Goal: Transaction & Acquisition: Purchase product/service

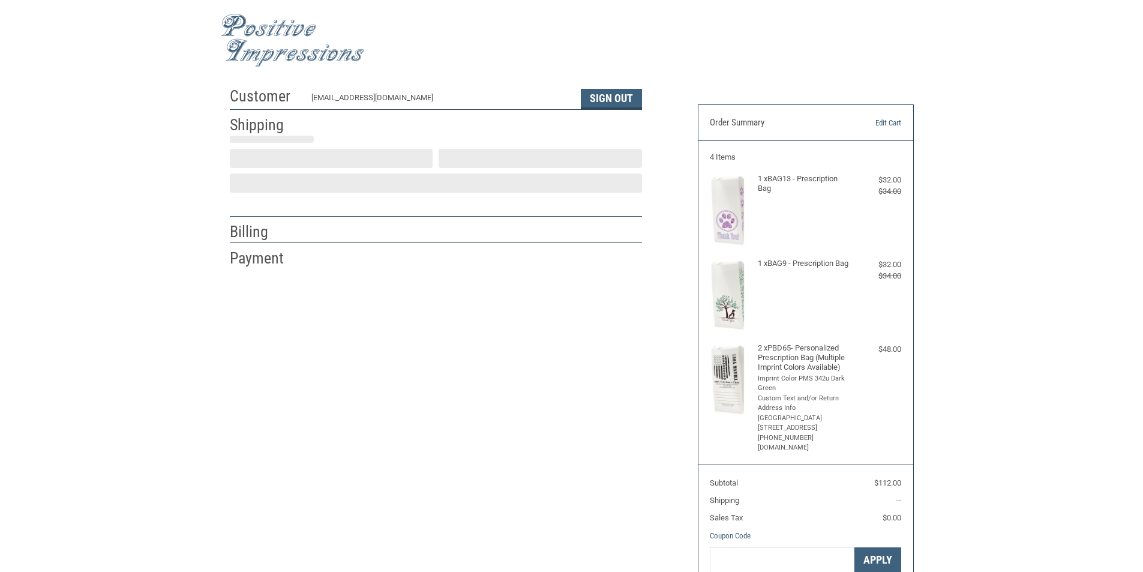
select select "US"
select select "CA"
type input "[PERSON_NAME]"
type input "Millville Veterinary Clinic"
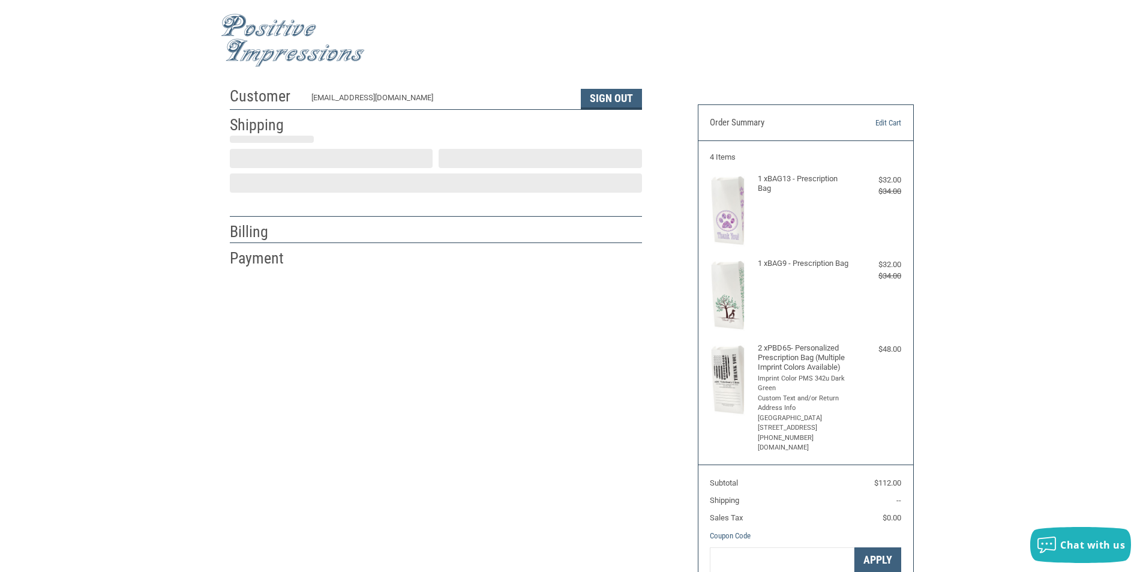
type input "[STREET_ADDRESS]"
type input "[GEOGRAPHIC_DATA]"
select select "CA"
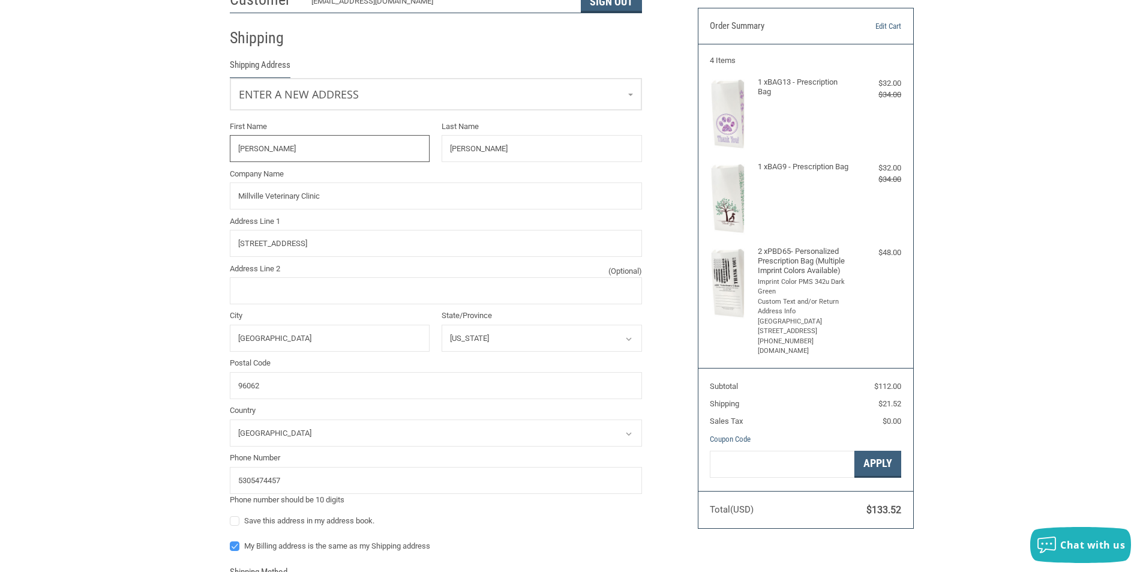
scroll to position [120, 0]
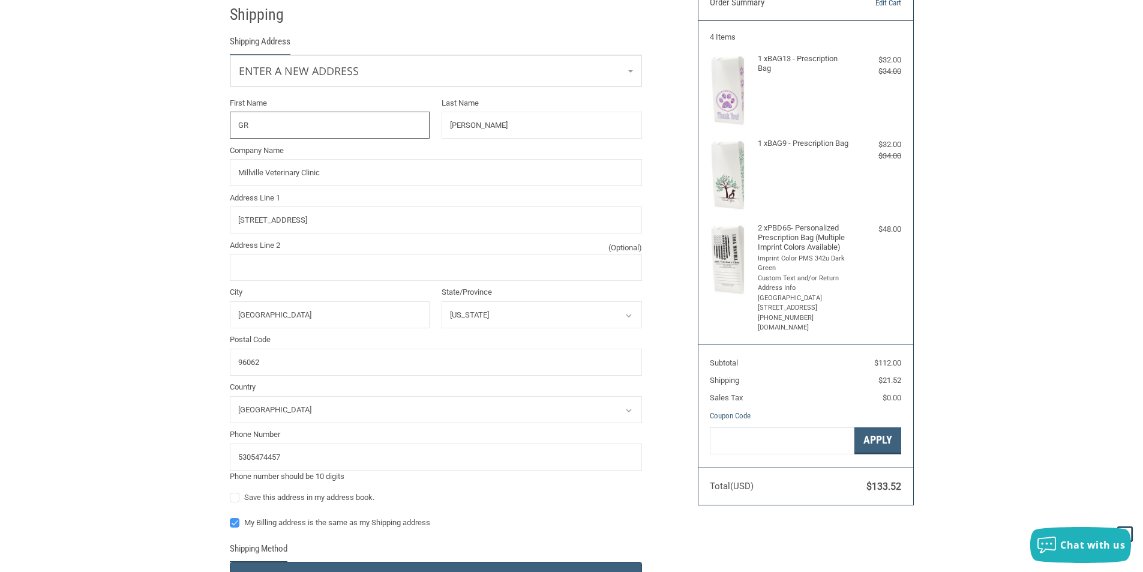
type input "G"
type input "[PERSON_NAME]"
click at [488, 121] on input "[PERSON_NAME]" at bounding box center [542, 125] width 200 height 27
type input "K"
type input "PARENZIN"
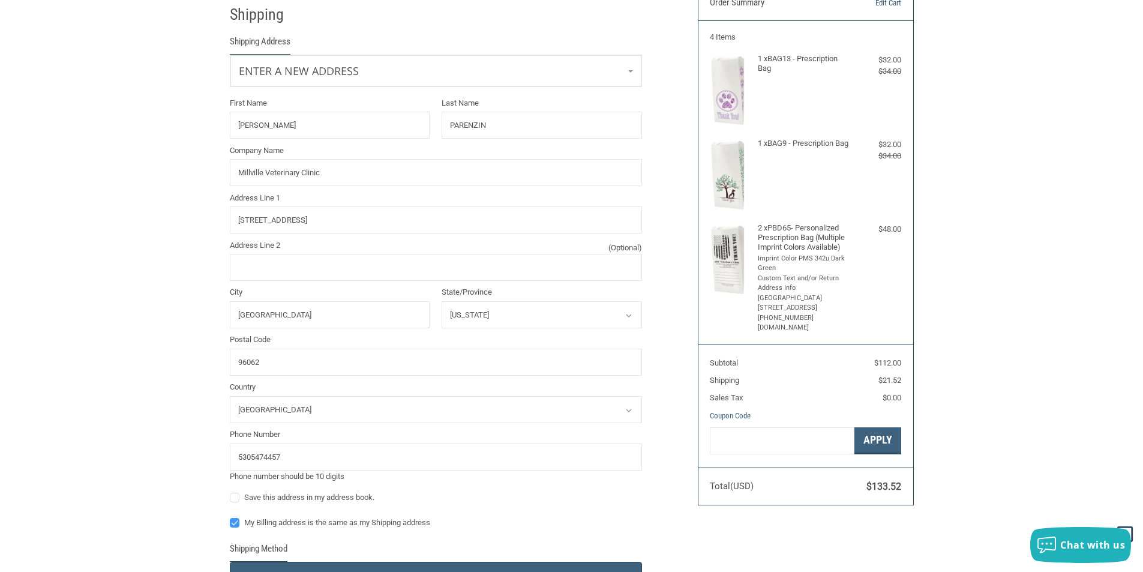
click at [664, 126] on div "Customer [EMAIL_ADDRESS][DOMAIN_NAME] Sign Out Shipping Shipping Address Enter …" at bounding box center [455, 422] width 468 height 922
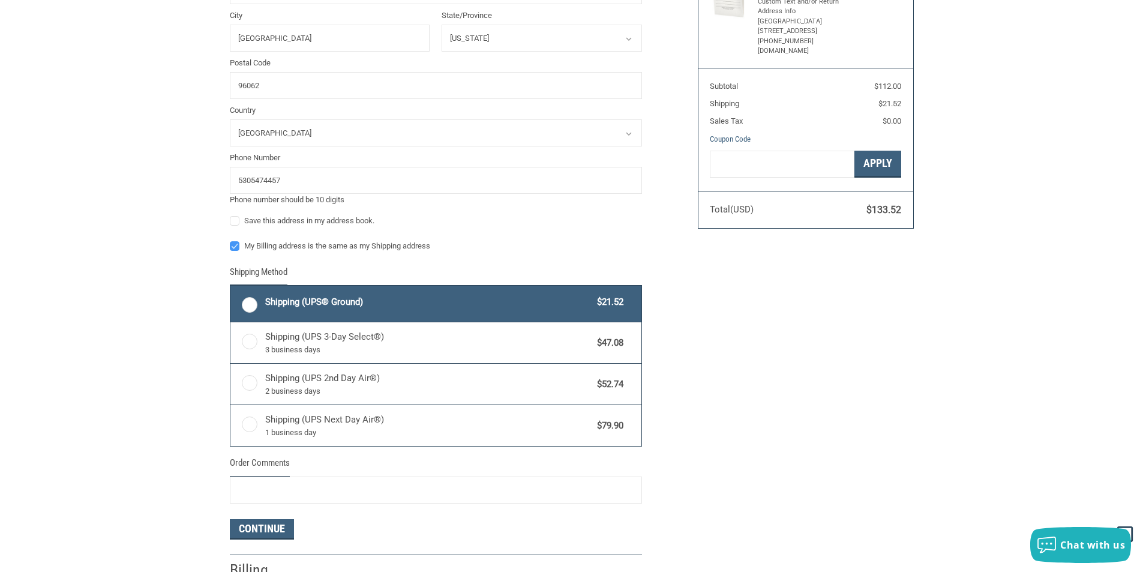
scroll to position [420, 0]
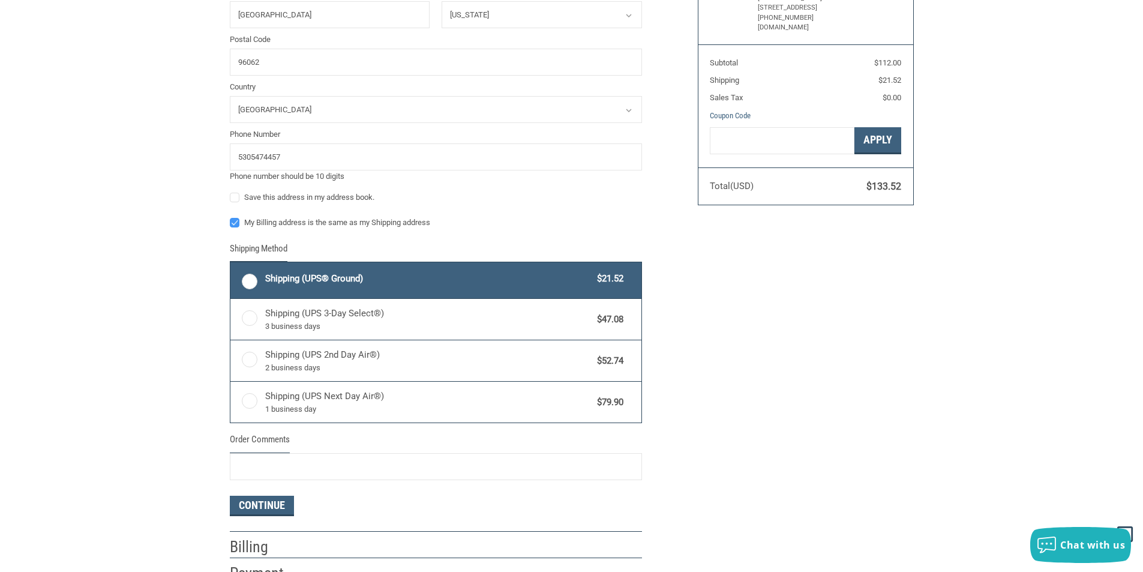
click at [252, 283] on label "Shipping (UPS® Ground) $21.52" at bounding box center [435, 280] width 411 height 36
click at [231, 264] on input "Shipping (UPS® Ground) $21.52" at bounding box center [230, 263] width 1 height 1
radio input "true"
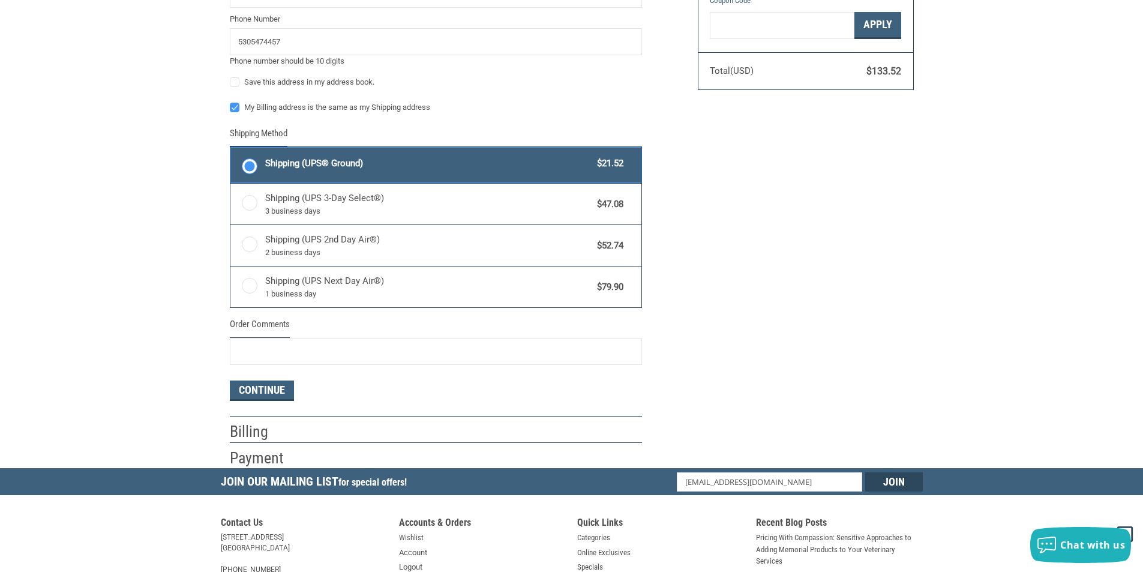
scroll to position [540, 0]
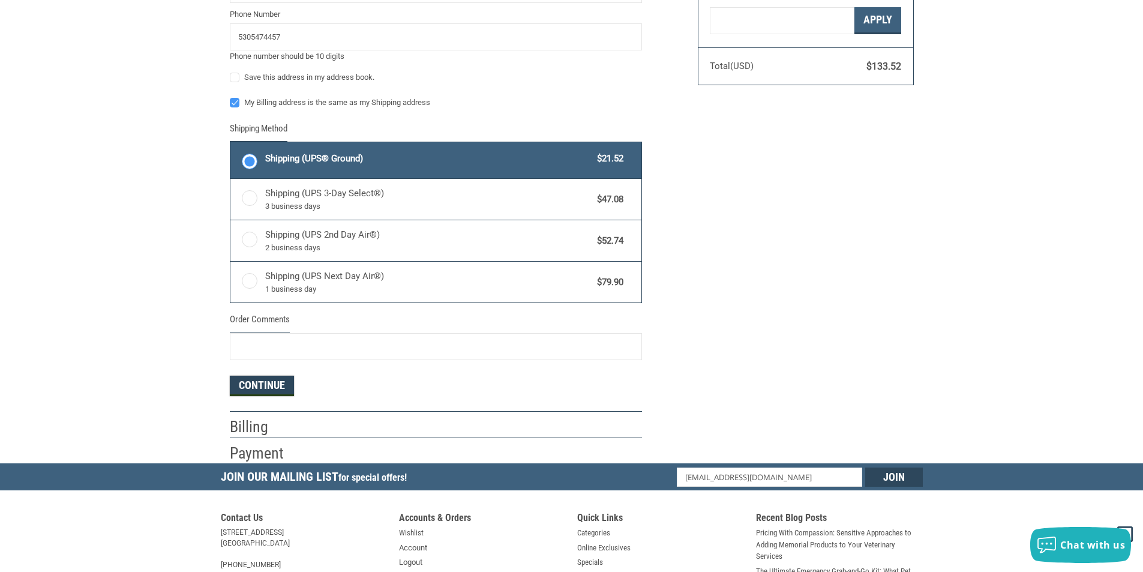
click at [283, 389] on button "Continue" at bounding box center [262, 386] width 64 height 20
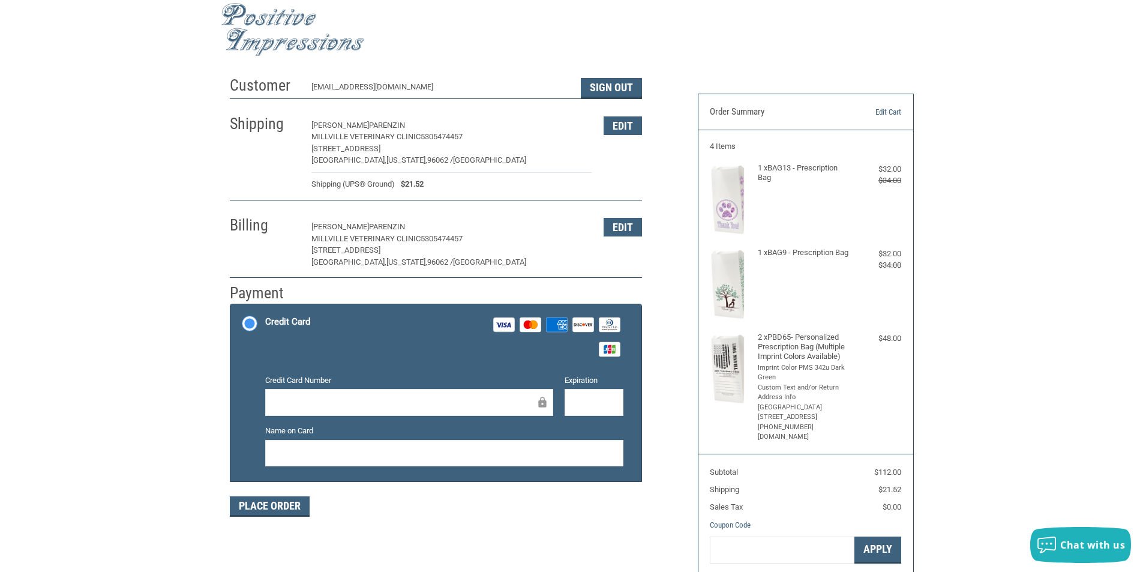
scroll to position [0, 0]
